Goal: Information Seeking & Learning: Learn about a topic

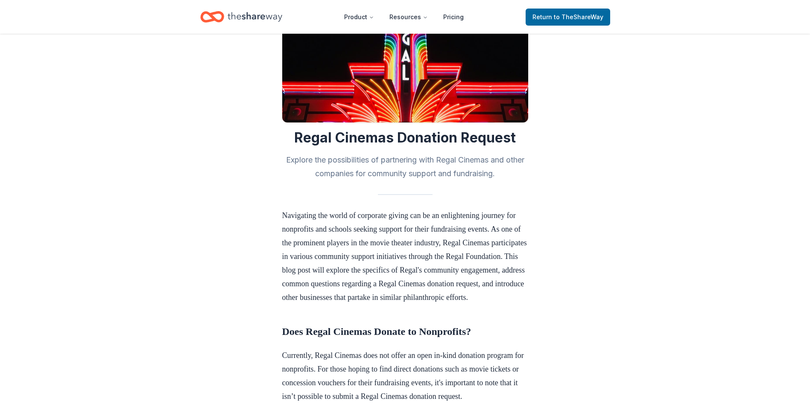
scroll to position [43, 0]
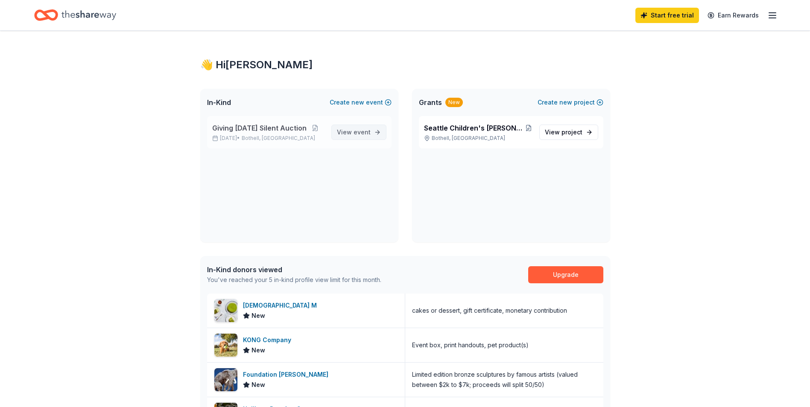
click at [349, 133] on span "View event" at bounding box center [354, 132] width 34 height 10
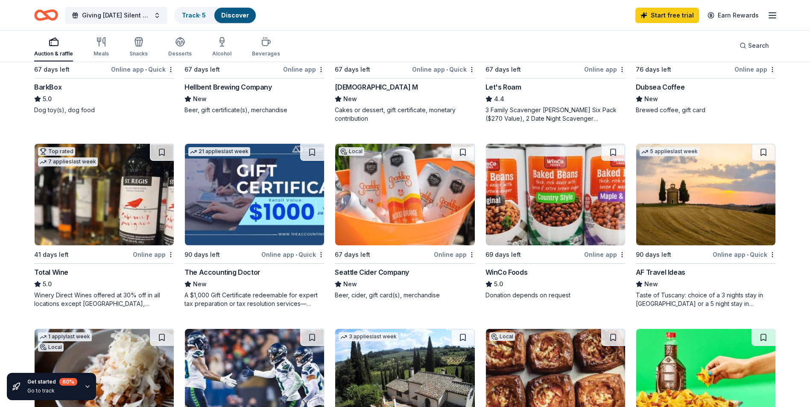
scroll to position [342, 0]
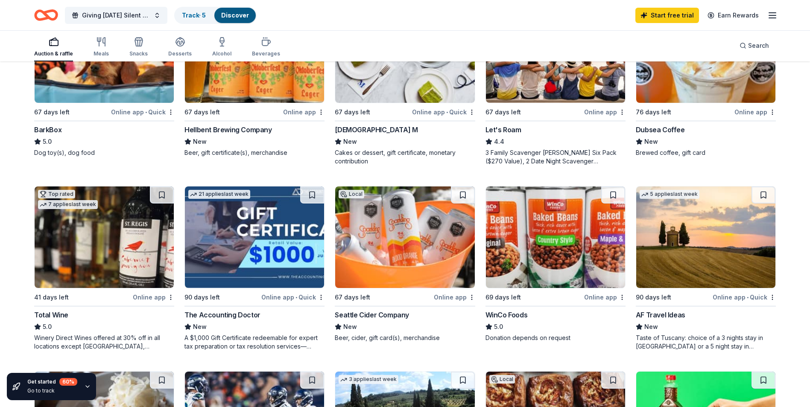
click at [74, 231] on img at bounding box center [104, 238] width 139 height 102
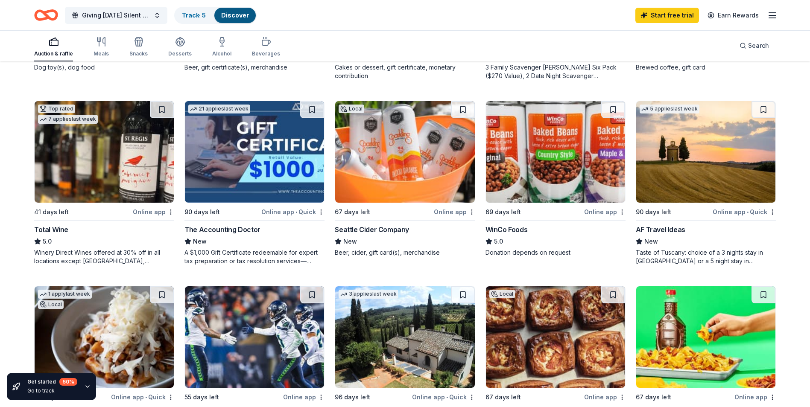
scroll to position [128, 0]
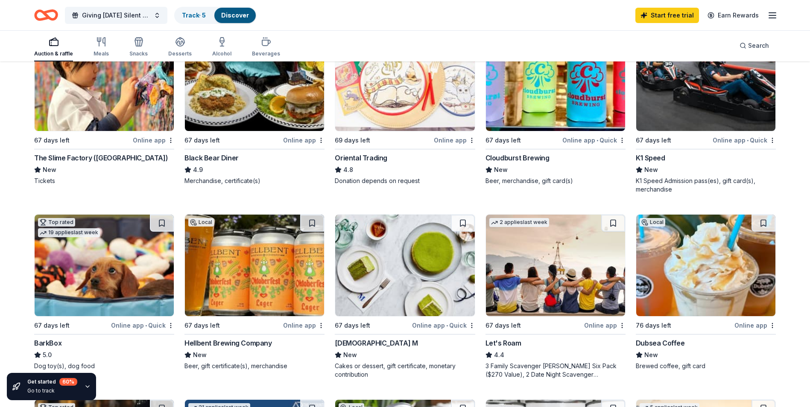
click at [770, 14] on icon "button" at bounding box center [772, 15] width 10 height 10
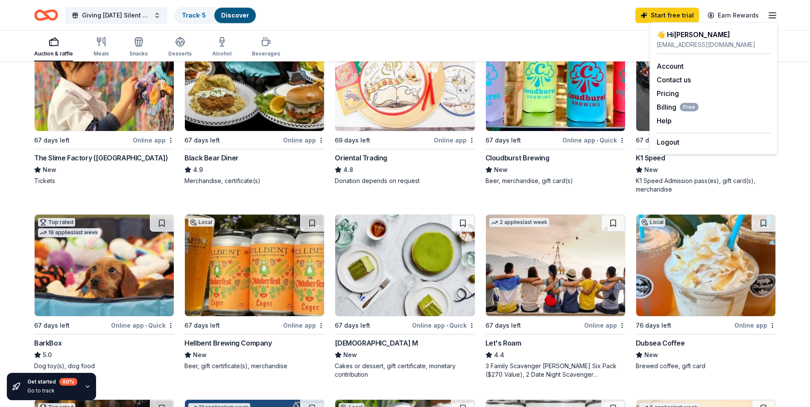
click at [426, 26] on div "Giving Tuesday Silent Auction Track · 5 Discover Start free trial Earn Rewards" at bounding box center [405, 15] width 810 height 30
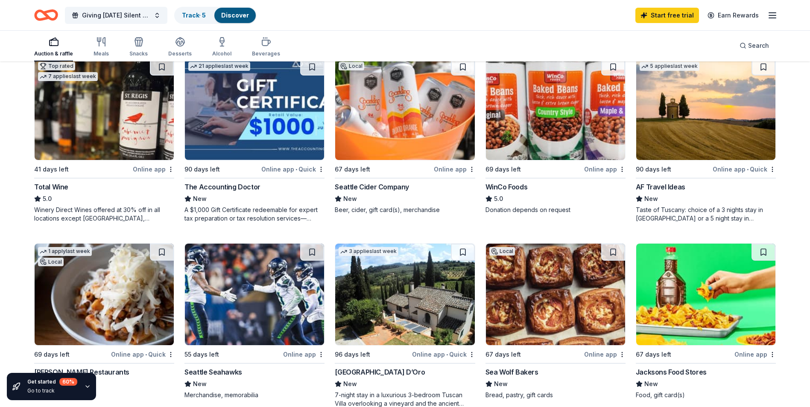
scroll to position [598, 0]
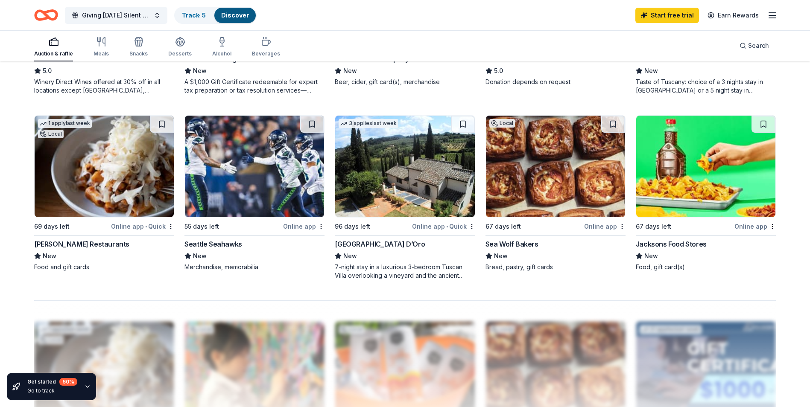
click at [522, 153] on img at bounding box center [555, 167] width 139 height 102
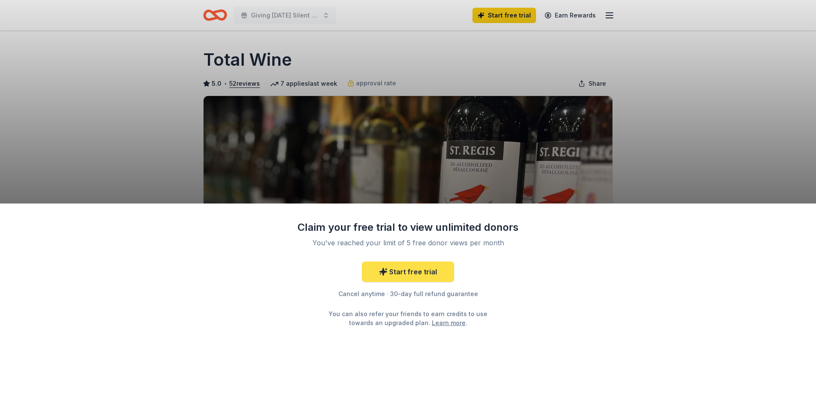
click at [407, 269] on link "Start free trial" at bounding box center [408, 272] width 92 height 20
